Goal: Use online tool/utility

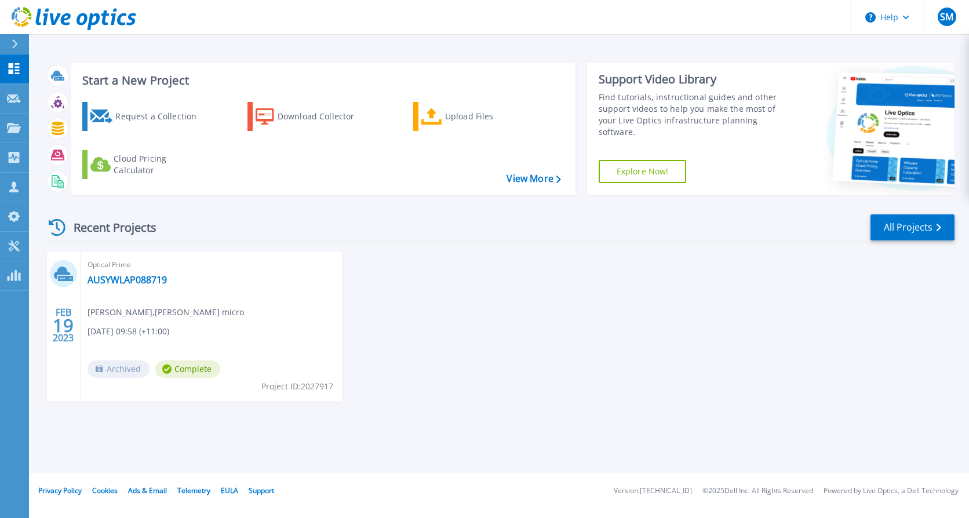
click at [10, 39] on div at bounding box center [19, 44] width 19 height 20
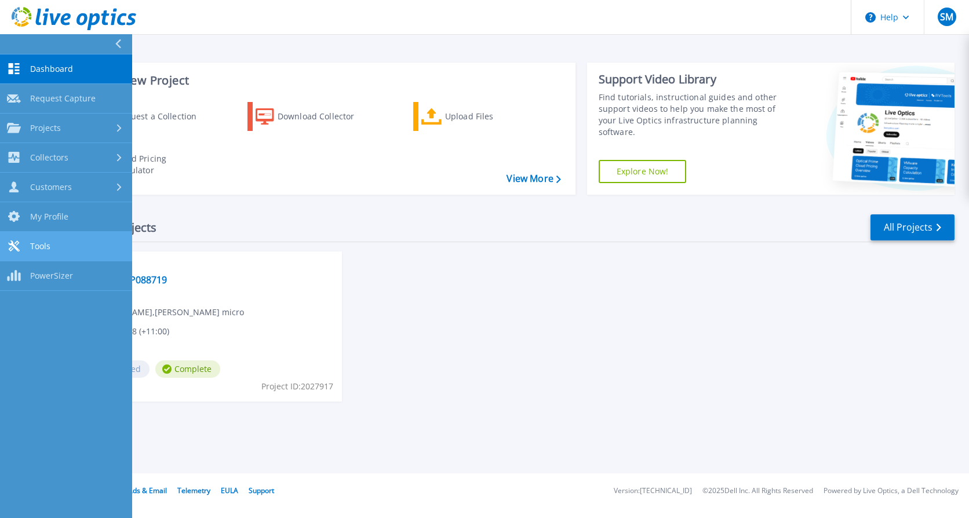
click at [61, 242] on link "Tools Tools" at bounding box center [66, 247] width 132 height 30
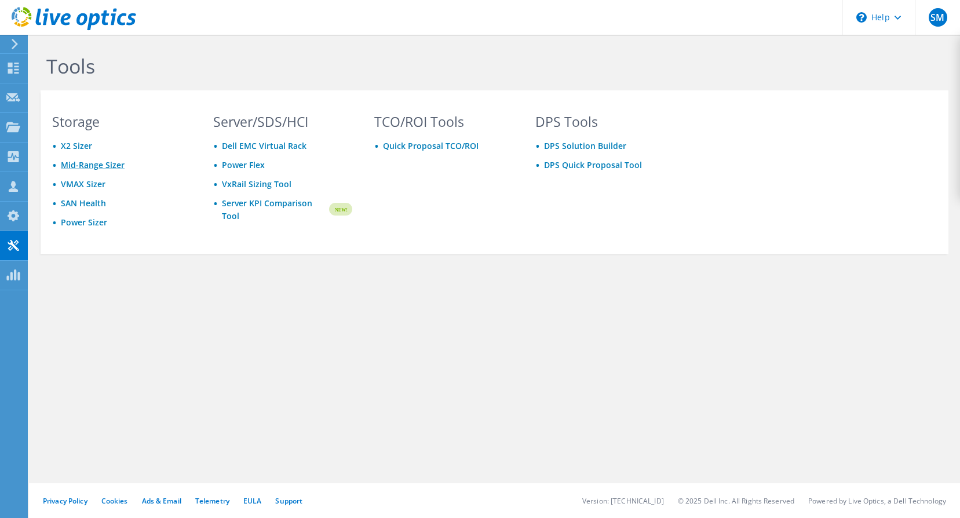
click at [94, 163] on link "Mid-Range Sizer" at bounding box center [93, 164] width 64 height 11
click at [90, 163] on link "Mid-Range Sizer" at bounding box center [93, 164] width 64 height 11
click at [169, 303] on div "Tools Storage X2 Sizer Mid-Range Sizer VMAX Sizer SAN Health Power Sizer Server…" at bounding box center [494, 179] width 931 height 289
click at [78, 144] on link "X2 Sizer" at bounding box center [76, 145] width 31 height 11
click at [80, 200] on link "SAN Health" at bounding box center [83, 203] width 45 height 11
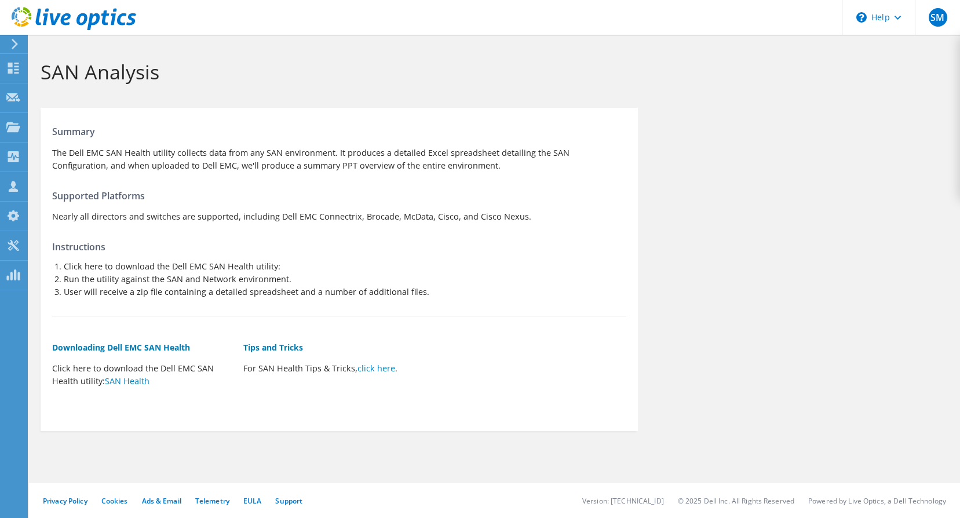
click at [15, 42] on use at bounding box center [15, 44] width 6 height 10
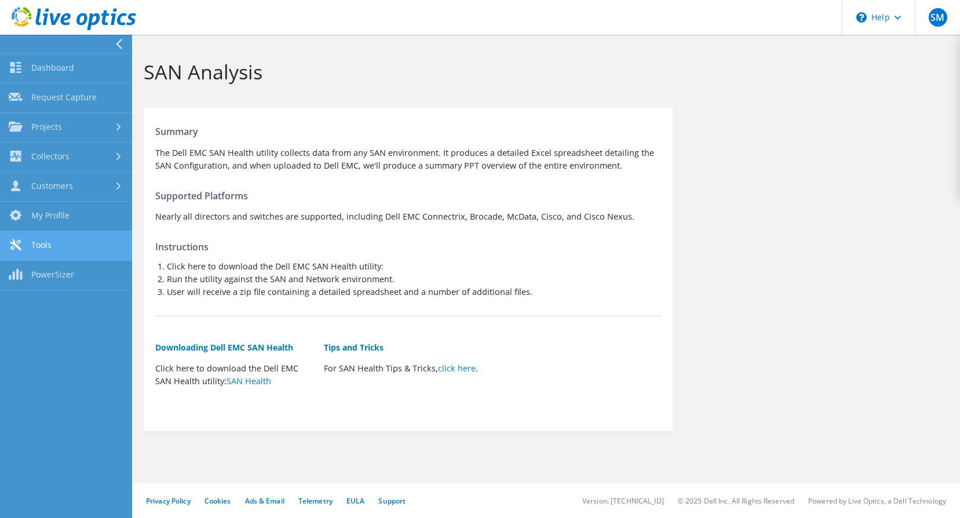
click at [48, 242] on link "Tools" at bounding box center [66, 246] width 132 height 30
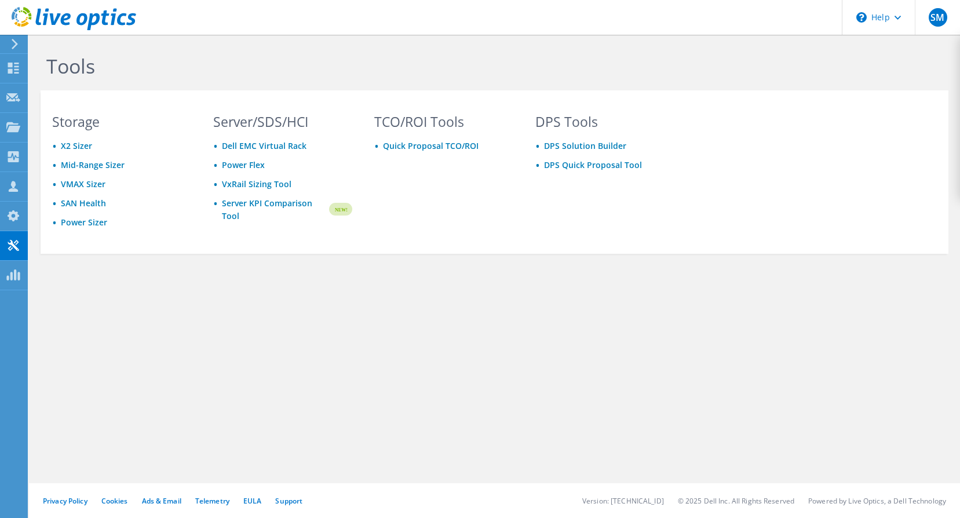
click at [804, 124] on div "Storage X2 Sizer Mid-Range Sizer VMAX Sizer SAN Health Power Sizer Server/SDS/H…" at bounding box center [446, 172] width 811 height 140
